Goal: Task Accomplishment & Management: Complete application form

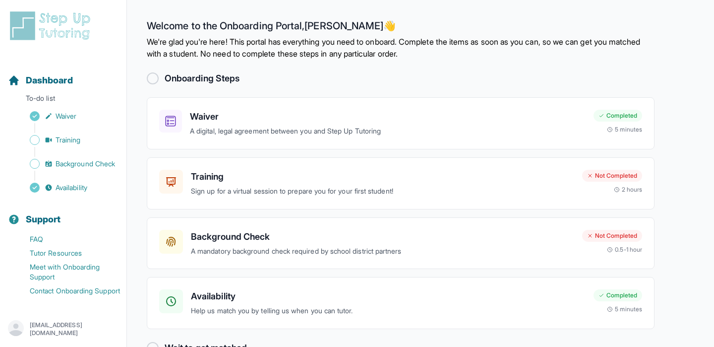
scroll to position [28, 0]
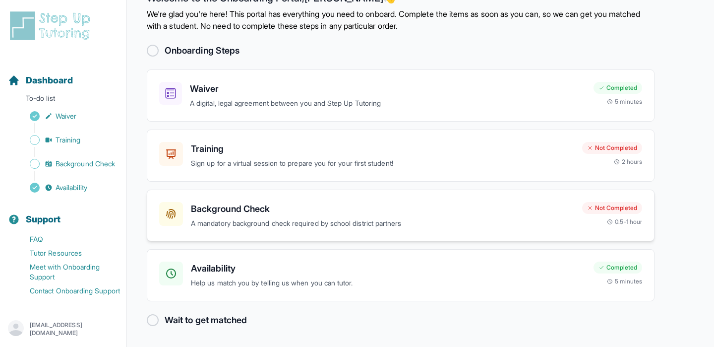
click at [348, 208] on h3 "Background Check" at bounding box center [383, 209] width 384 height 14
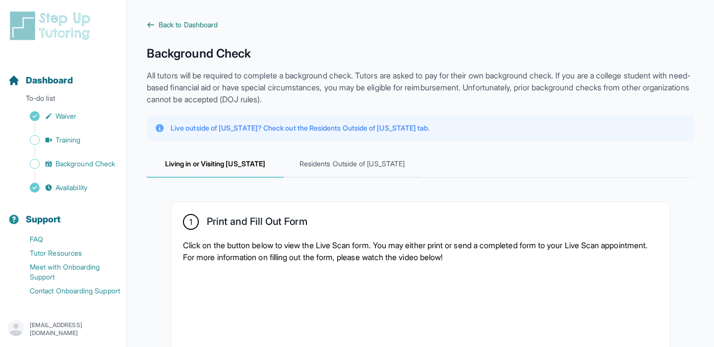
click at [154, 27] on icon at bounding box center [151, 25] width 8 height 8
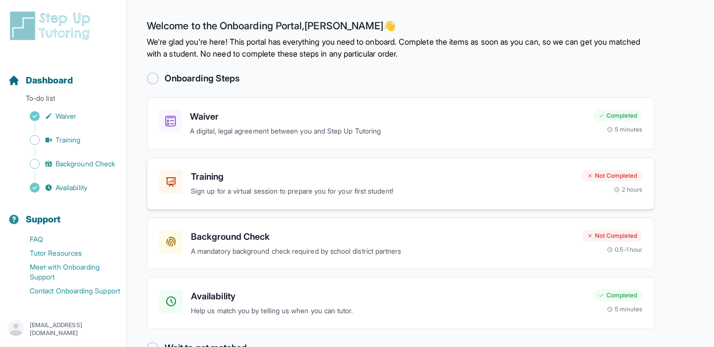
click at [314, 189] on p "Sign up for a virtual session to prepare you for your first student!" at bounding box center [383, 191] width 384 height 11
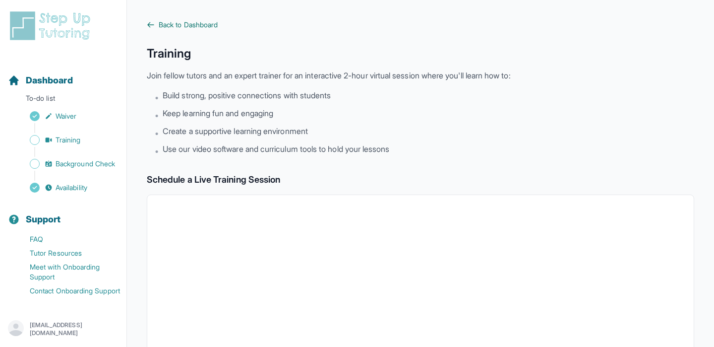
click at [161, 27] on span "Back to Dashboard" at bounding box center [188, 25] width 59 height 10
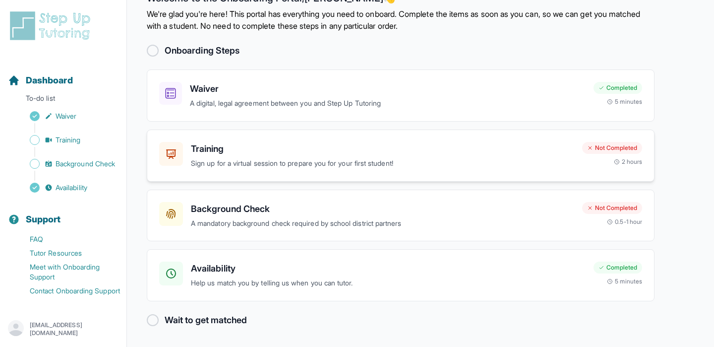
scroll to position [22, 0]
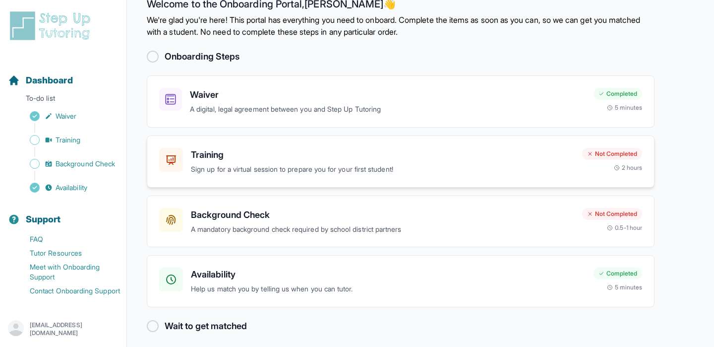
click at [299, 161] on div "Training Sign up for a virtual session to prepare you for your first student!" at bounding box center [383, 161] width 384 height 27
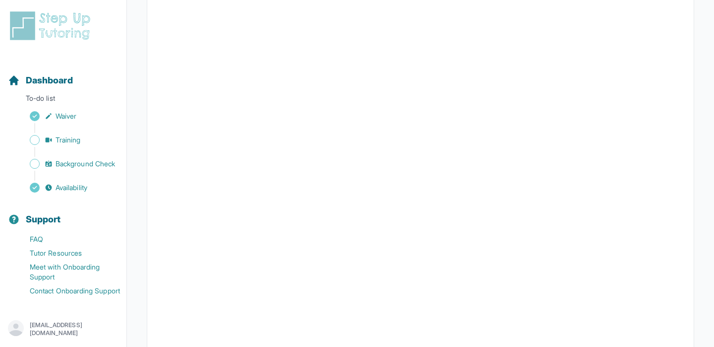
scroll to position [203, 0]
click at [55, 83] on span "Dashboard" at bounding box center [49, 80] width 47 height 14
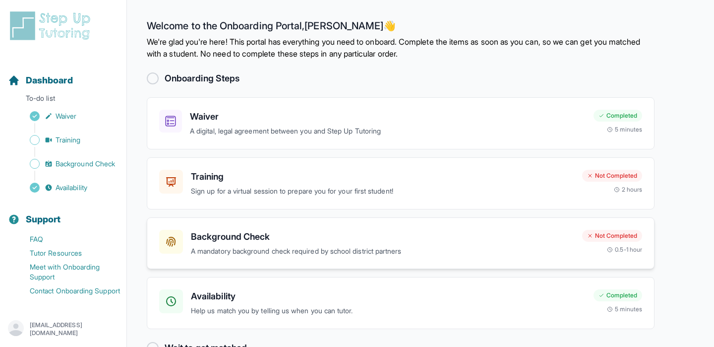
click at [320, 233] on h3 "Background Check" at bounding box center [383, 237] width 384 height 14
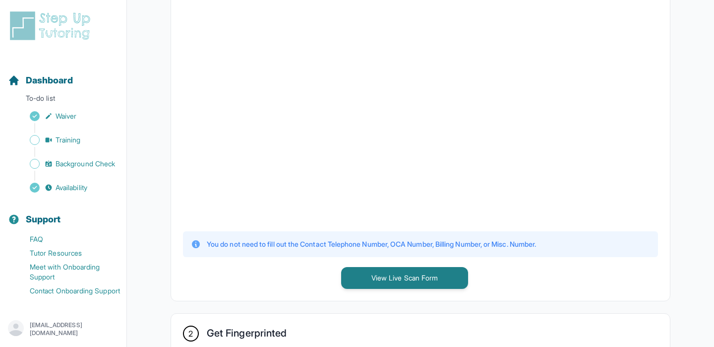
scroll to position [291, 0]
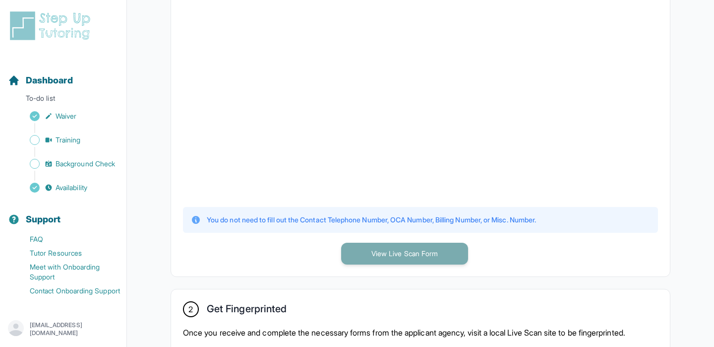
click at [362, 255] on button "View Live Scan Form" at bounding box center [404, 254] width 127 height 22
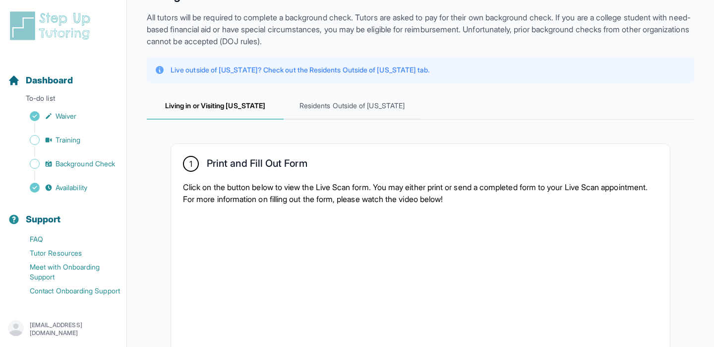
scroll to position [17, 0]
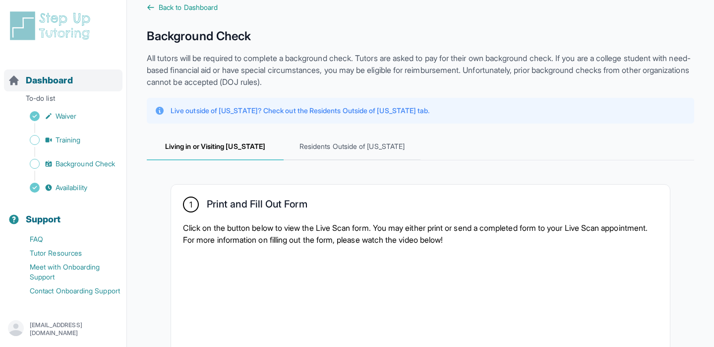
click at [41, 84] on span "Dashboard" at bounding box center [49, 80] width 47 height 14
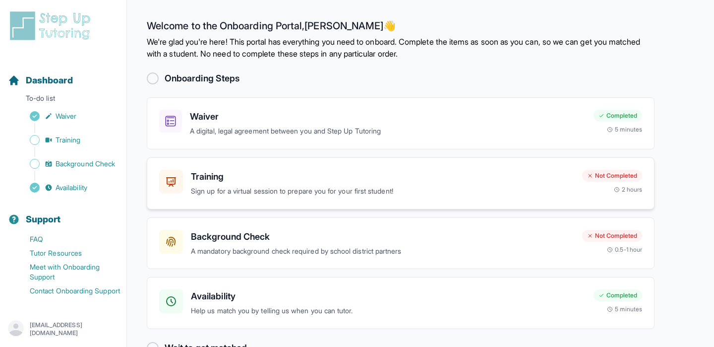
click at [380, 186] on p "Sign up for a virtual session to prepare you for your first student!" at bounding box center [383, 191] width 384 height 11
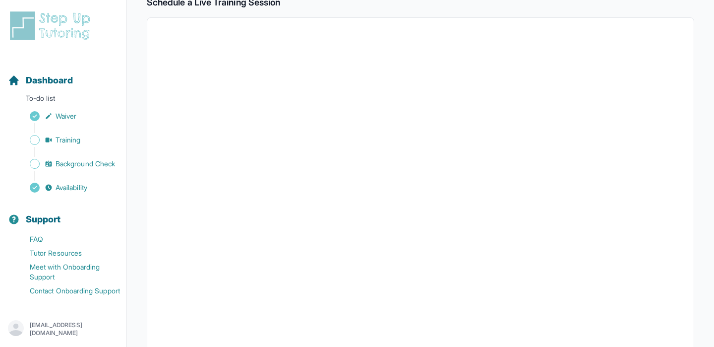
scroll to position [178, 0]
